Goal: Ask a question

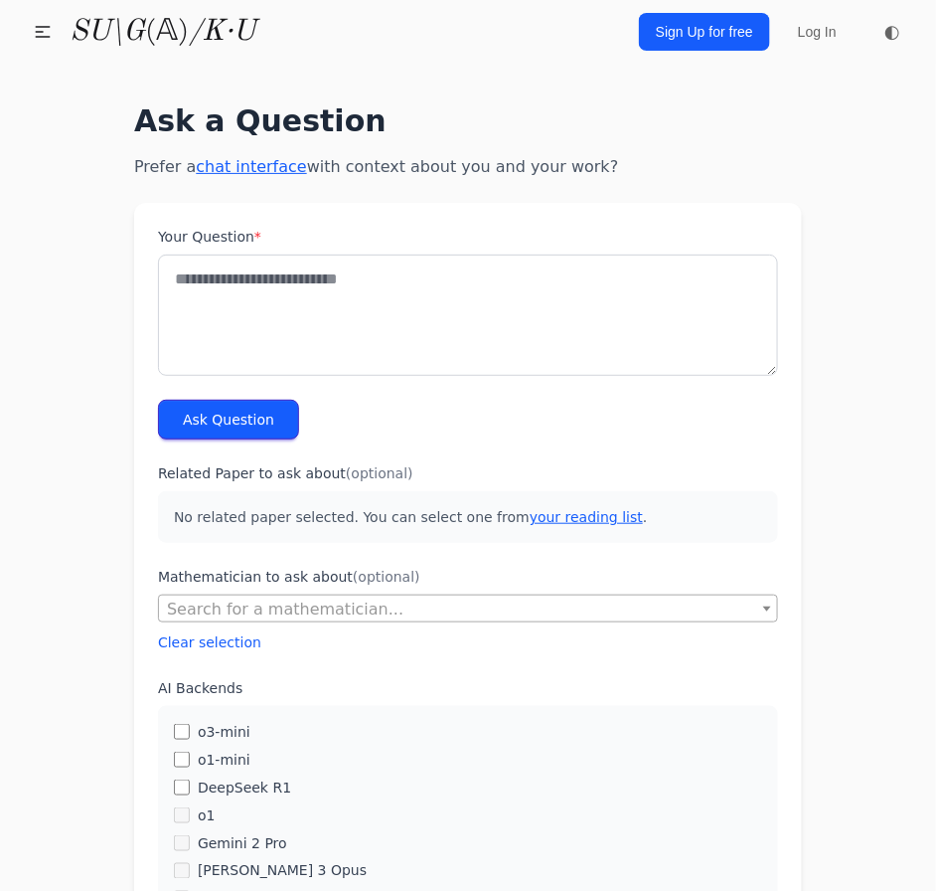
click at [390, 274] on textarea "Your Question *" at bounding box center [468, 314] width 620 height 121
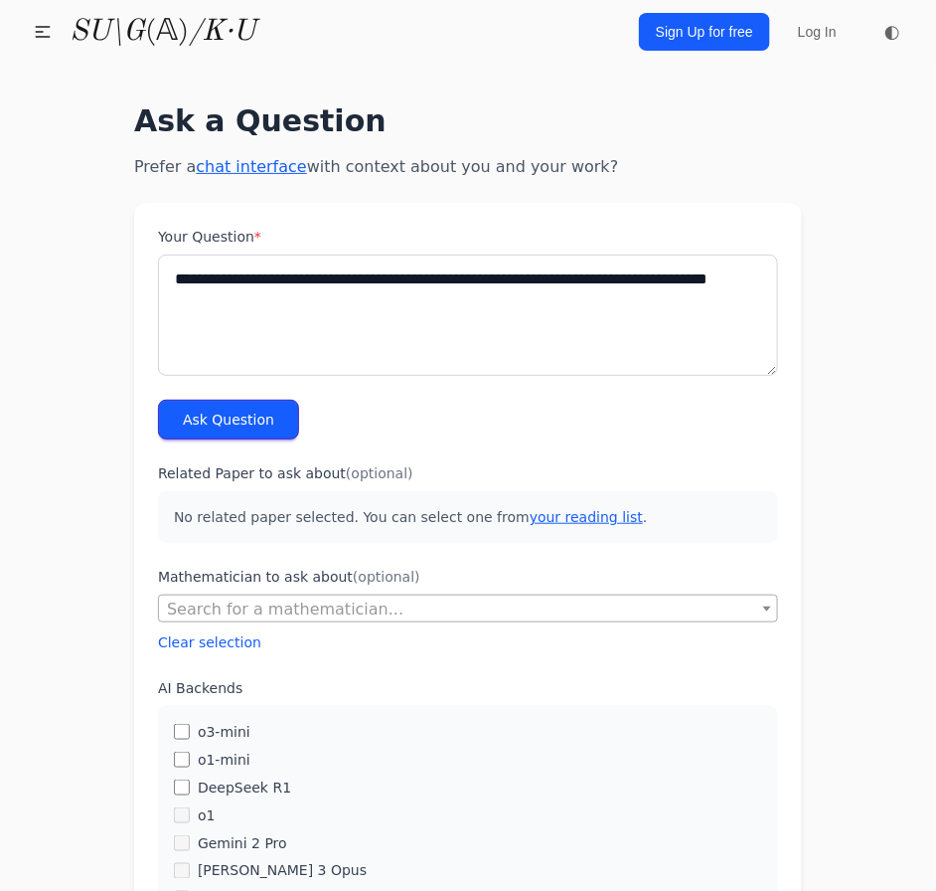
type textarea "**********"
click at [272, 410] on button "Ask Question" at bounding box center [228, 420] width 141 height 40
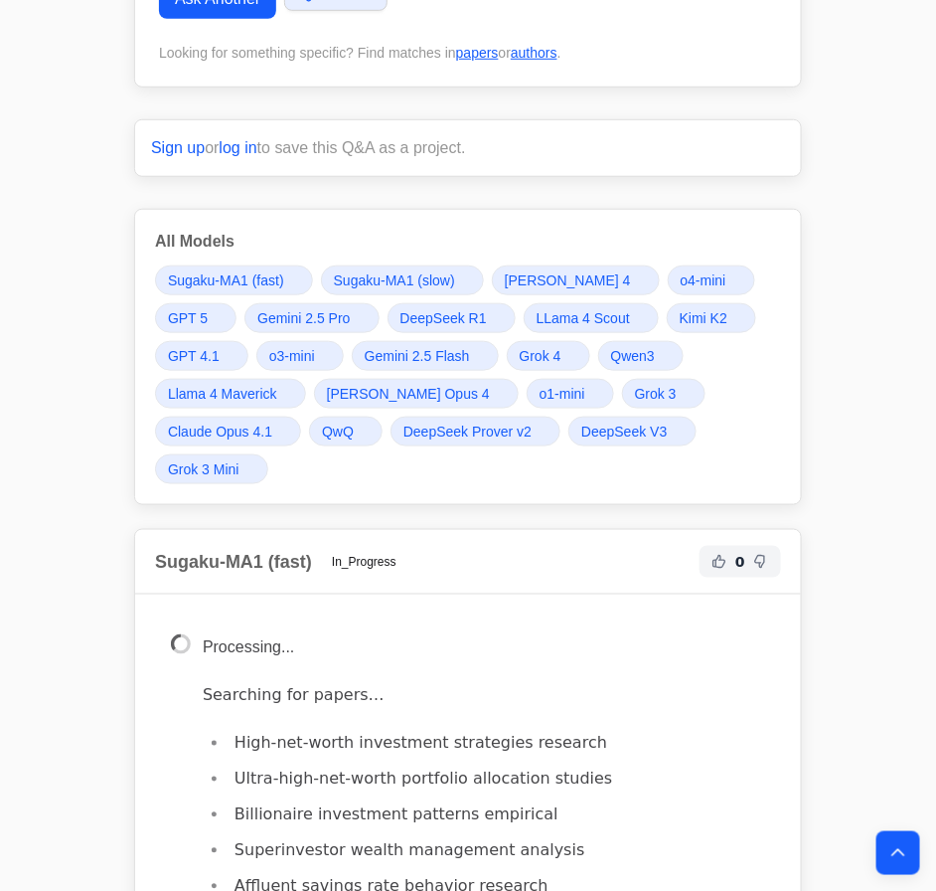
scroll to position [542, 0]
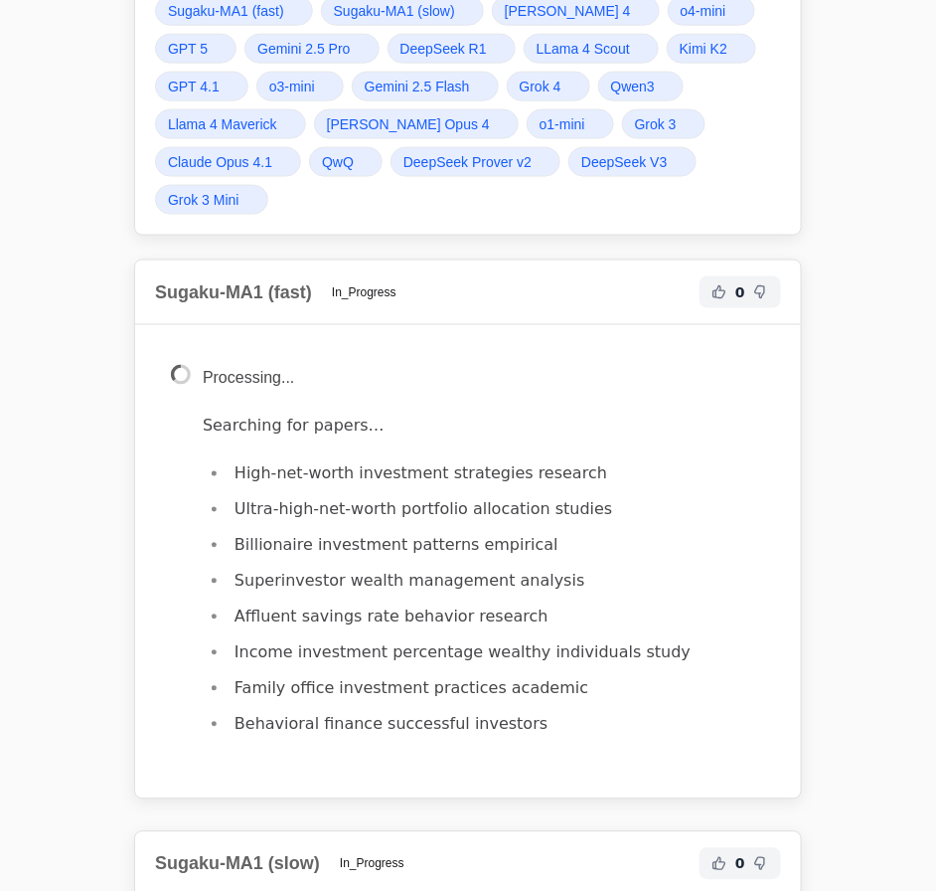
drag, startPoint x: 231, startPoint y: 503, endPoint x: 386, endPoint y: 505, distance: 155.1
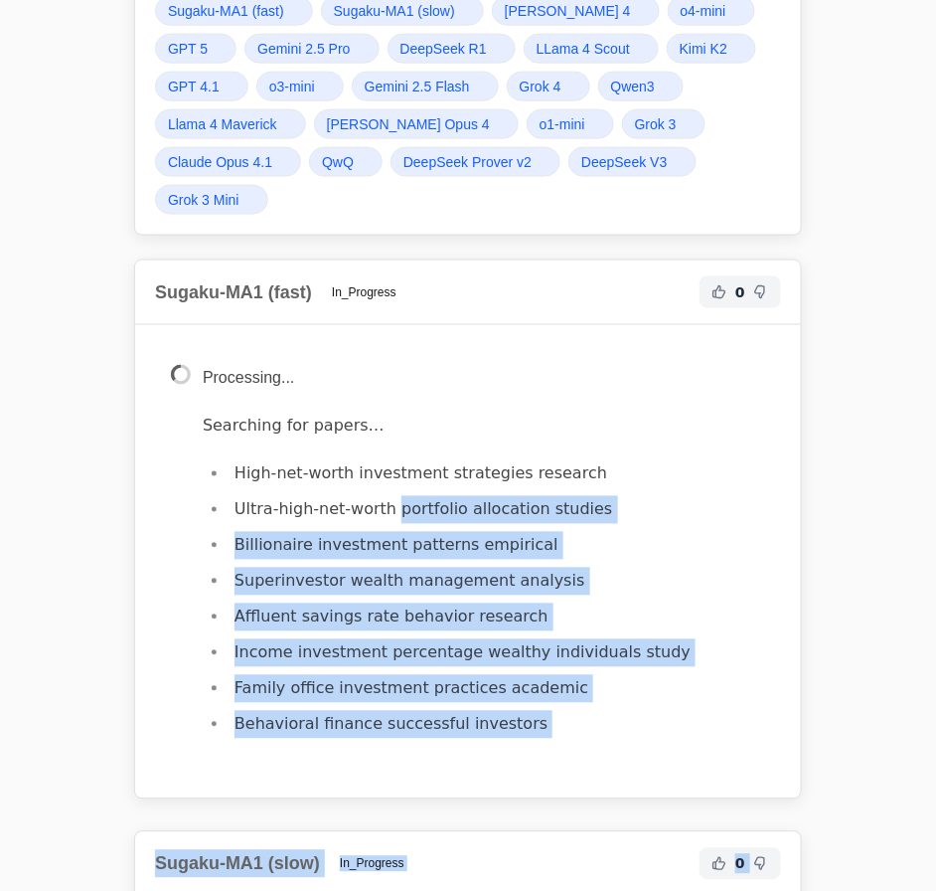
copy div "loremipsu dolorsitam consect Adipiscinge seddoeiusm temporin utlaboree Dolorema…"
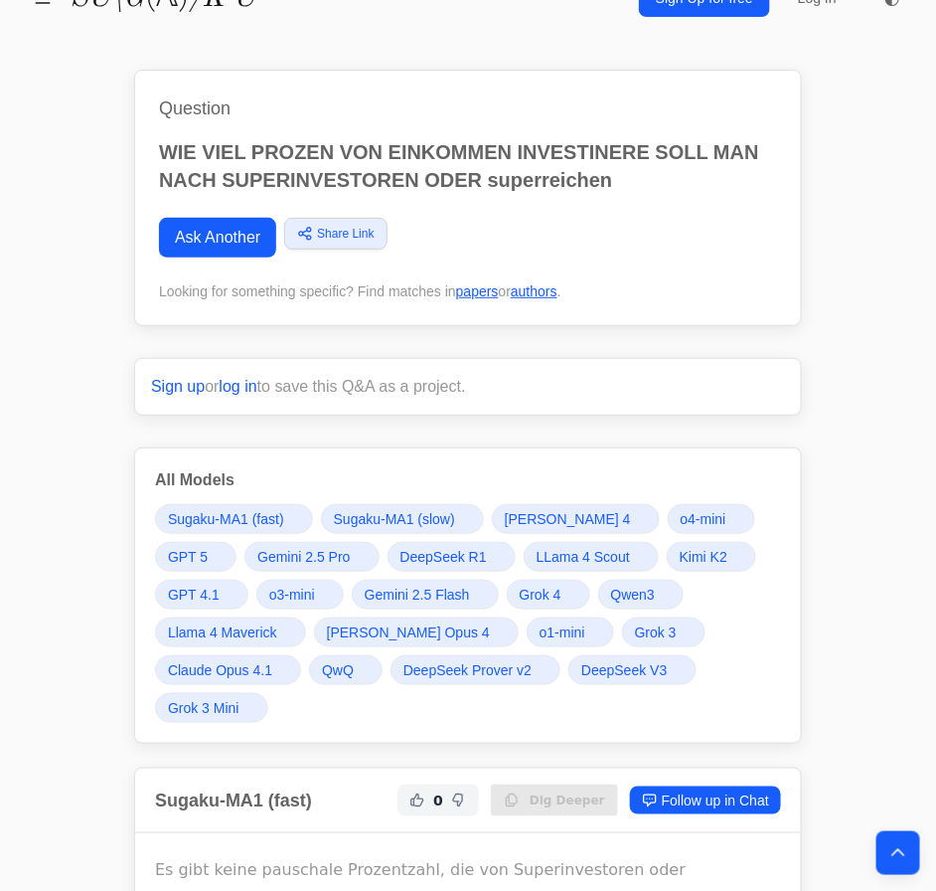
scroll to position [0, 0]
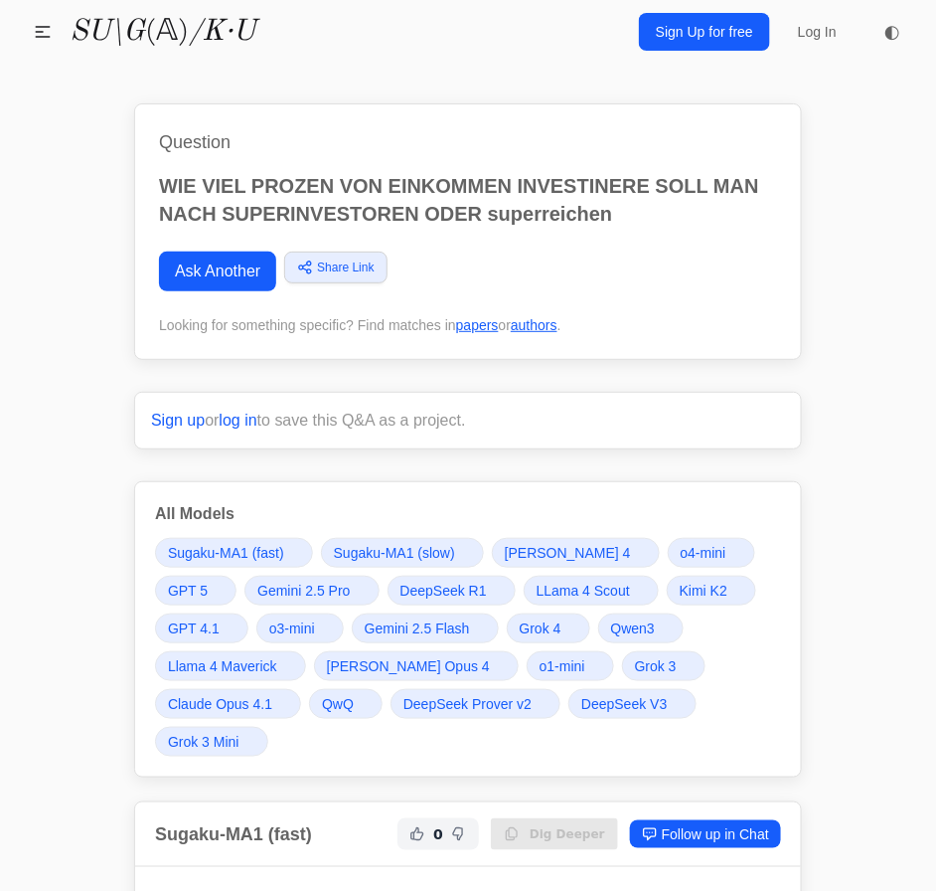
click at [556, 620] on span "Grok 4" at bounding box center [541, 628] width 42 height 20
click at [546, 624] on span "Grok 4" at bounding box center [541, 628] width 42 height 20
click at [552, 622] on span "Grok 4" at bounding box center [541, 628] width 42 height 20
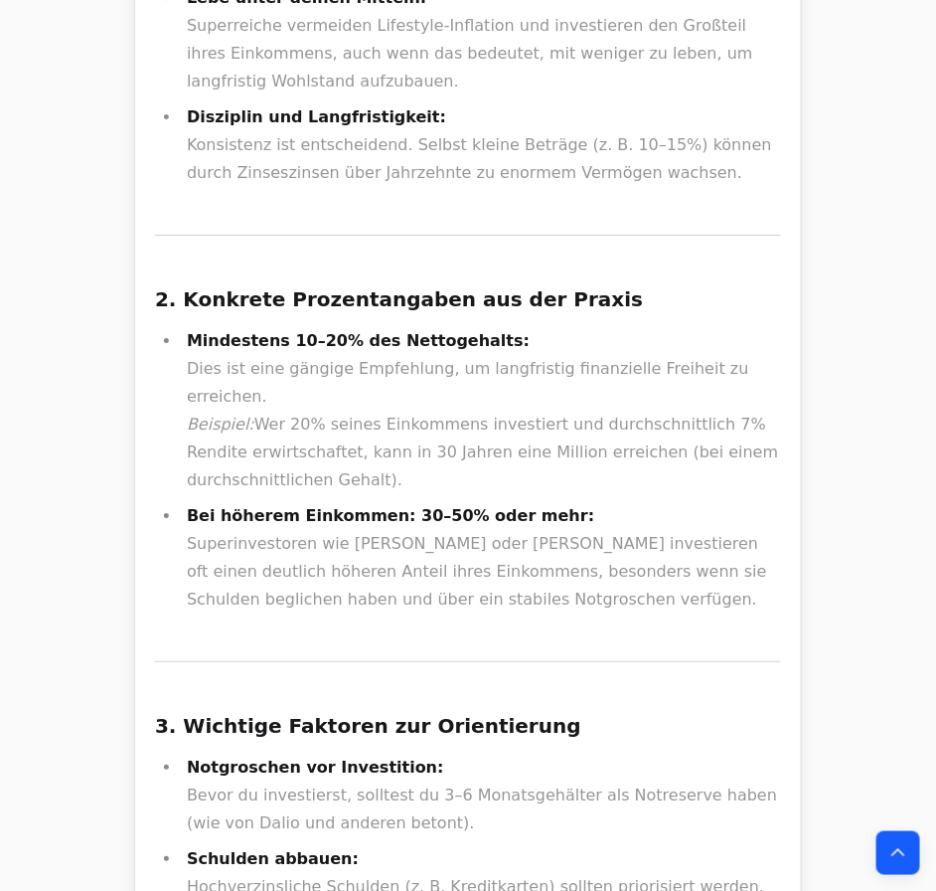
scroll to position [25472, 0]
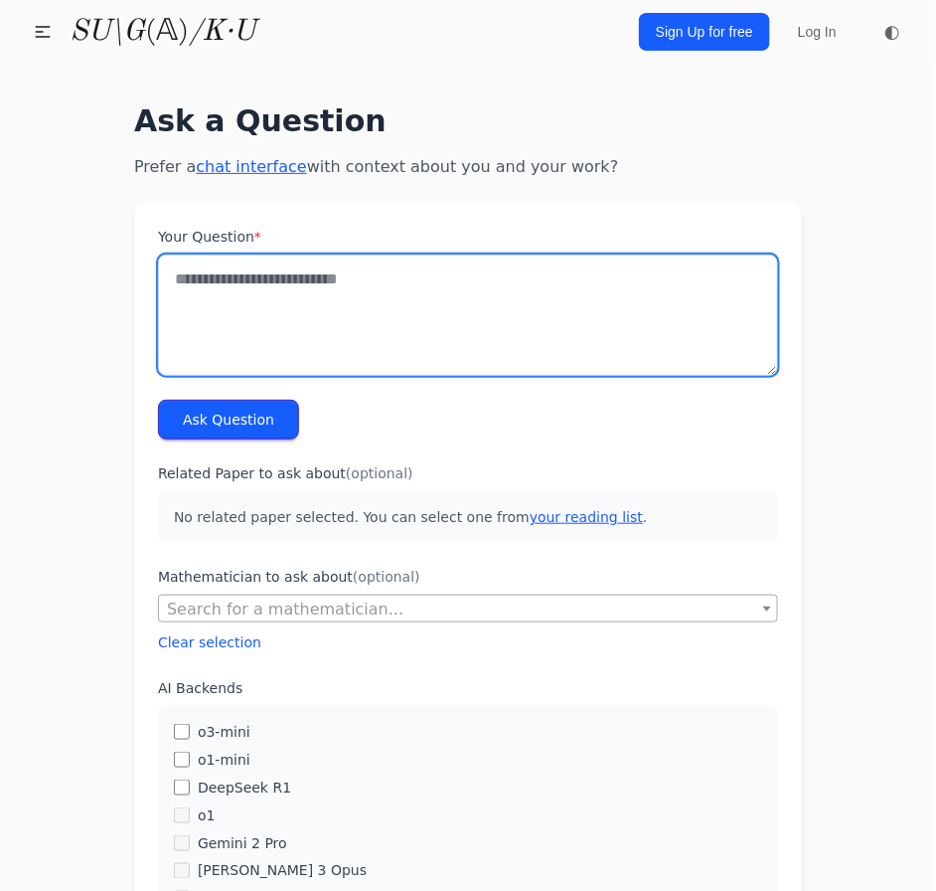
click at [500, 285] on textarea "Your Question *" at bounding box center [468, 314] width 620 height 121
type textarea "*"
type textarea "**********"
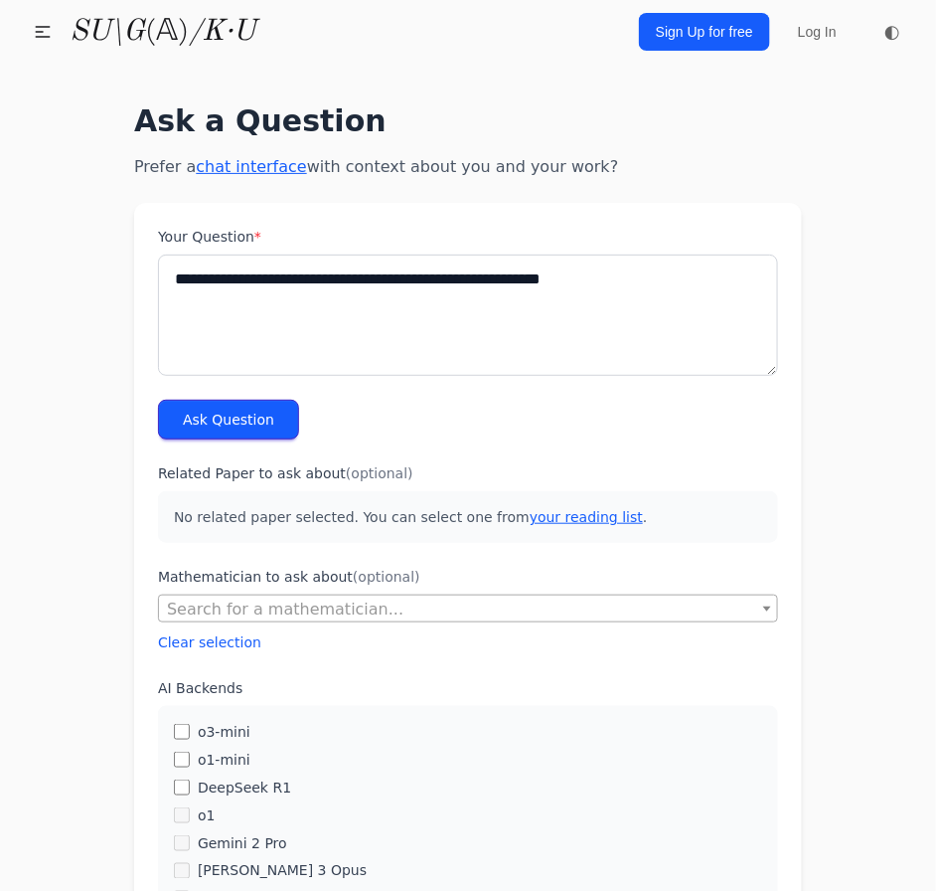
click at [260, 422] on button "Ask Question" at bounding box center [228, 420] width 141 height 40
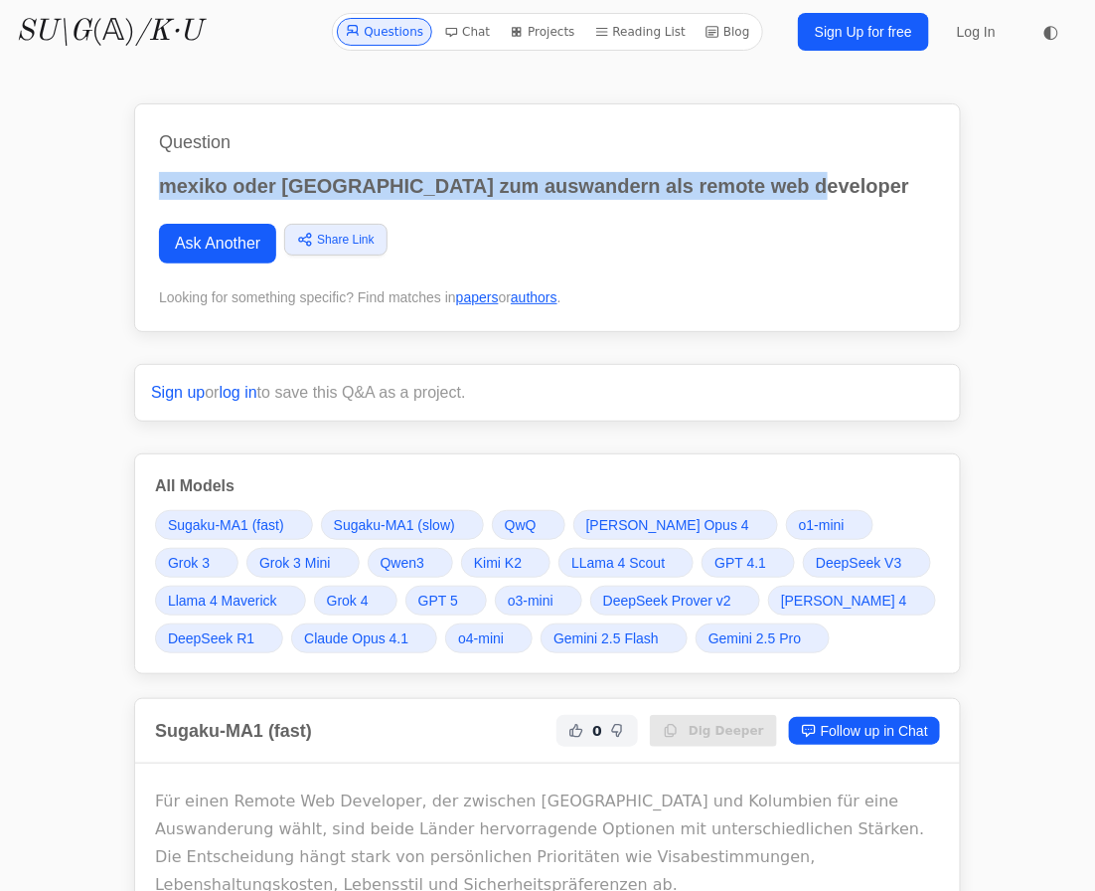
drag, startPoint x: 781, startPoint y: 177, endPoint x: 124, endPoint y: 160, distance: 657.3
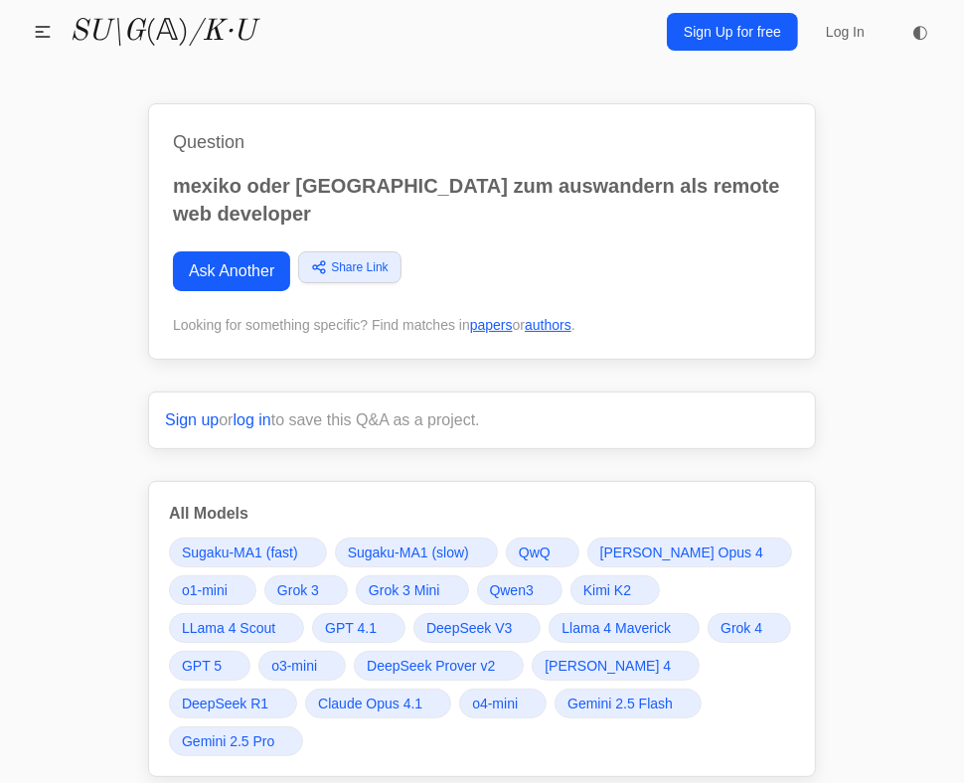
click at [205, 264] on link "Ask Another" at bounding box center [231, 271] width 117 height 40
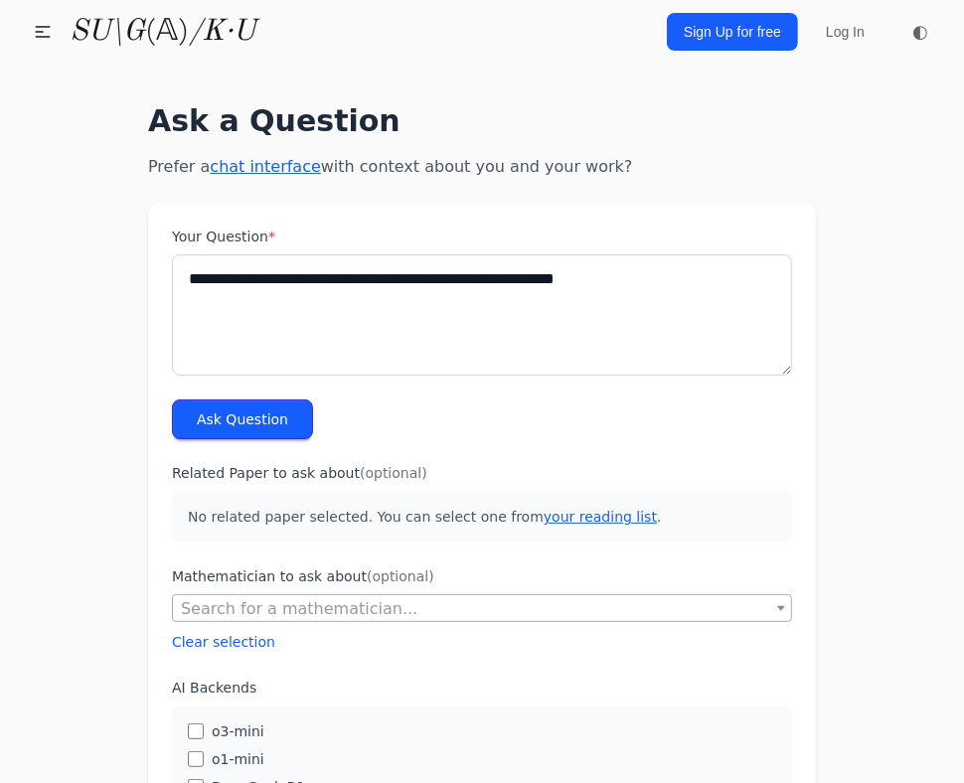
click at [209, 283] on textarea "**********" at bounding box center [482, 314] width 620 height 121
type textarea "**********"
click at [221, 404] on button "Ask Question" at bounding box center [242, 420] width 141 height 40
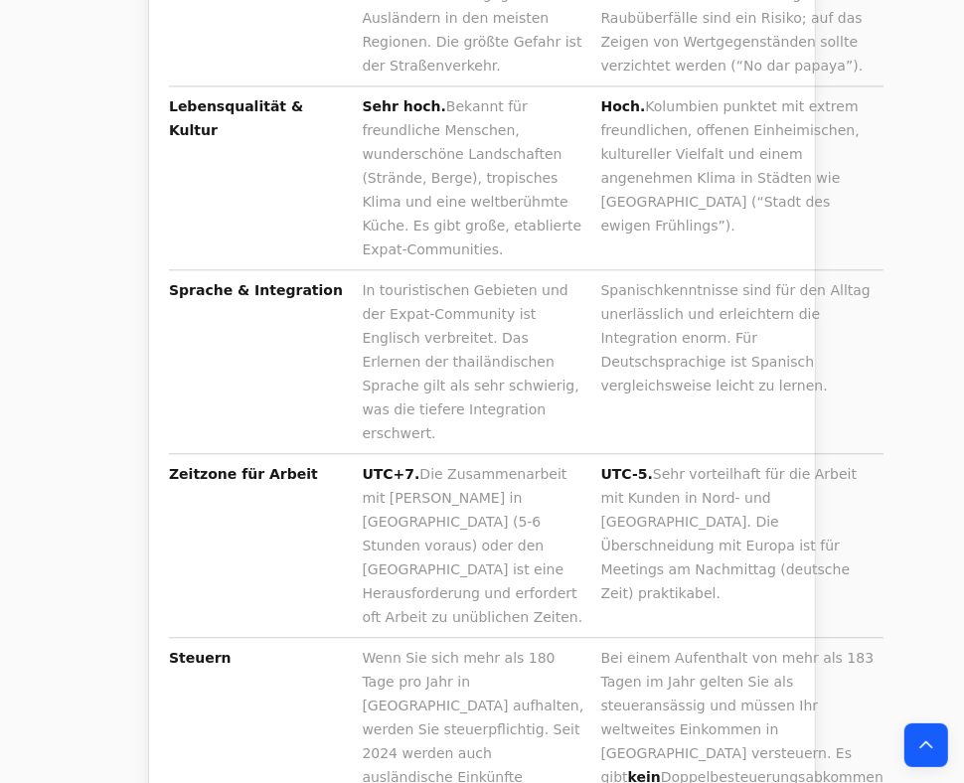
scroll to position [2386, 0]
